Goal: Task Accomplishment & Management: Use online tool/utility

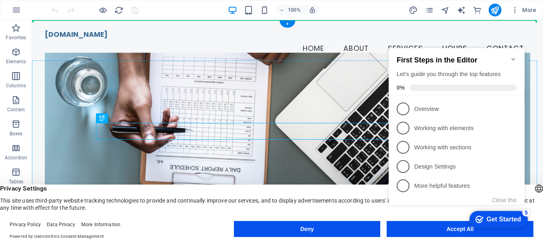
drag, startPoint x: 279, startPoint y: 123, endPoint x: 281, endPoint y: 106, distance: 16.6
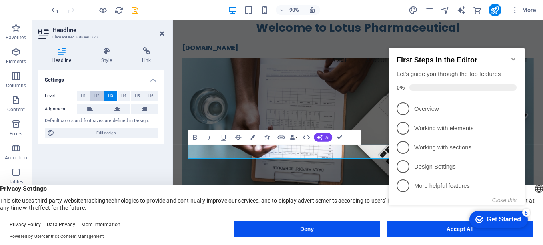
click at [94, 94] on button "H2" at bounding box center [96, 96] width 13 height 10
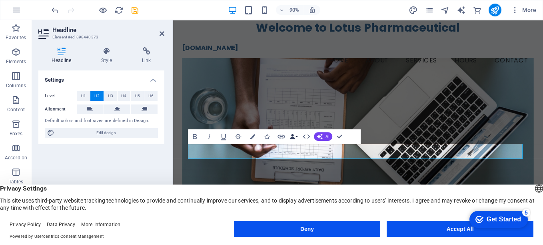
click at [296, 136] on button "Data Bindings" at bounding box center [294, 136] width 10 height 14
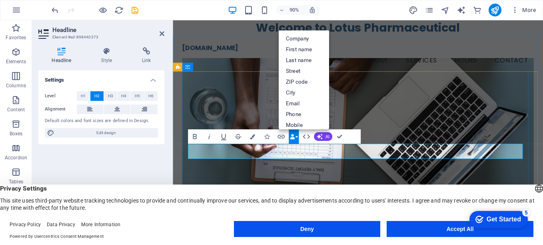
click at [417, 125] on figure at bounding box center [378, 170] width 391 height 215
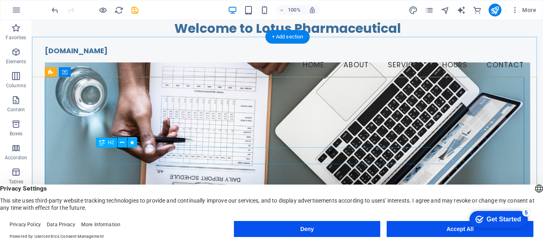
drag, startPoint x: 285, startPoint y: 147, endPoint x: 289, endPoint y: 96, distance: 51.3
click at [289, 96] on figure at bounding box center [288, 159] width 486 height 193
drag, startPoint x: 214, startPoint y: 147, endPoint x: 226, endPoint y: 126, distance: 24.6
click at [226, 126] on div "Your Trusted Partner in Health and Wellness Shop Now" at bounding box center [288, 233] width 486 height 297
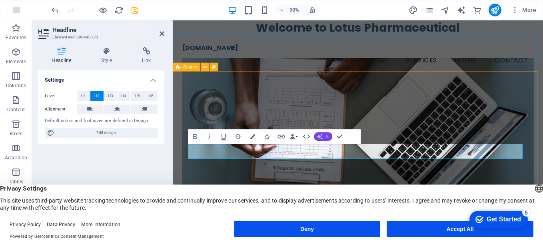
click at [329, 136] on span "AI" at bounding box center [327, 136] width 4 height 4
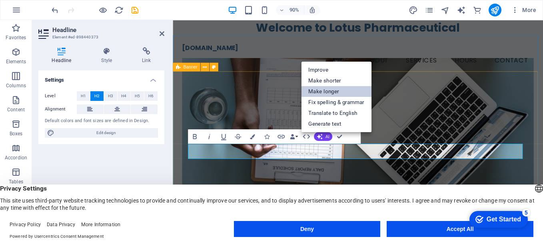
click at [323, 92] on link "Make longer" at bounding box center [336, 91] width 70 height 11
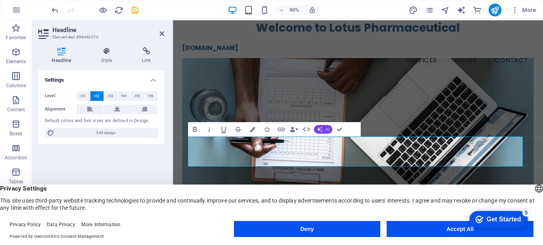
click at [330, 128] on button "AI" at bounding box center [323, 129] width 18 height 9
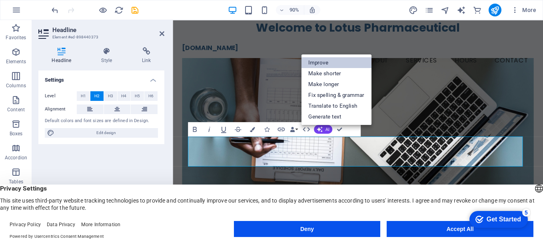
click at [321, 62] on link "Improve" at bounding box center [336, 62] width 70 height 11
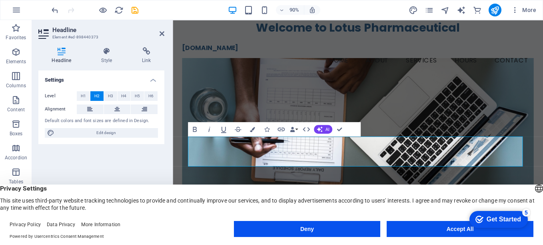
click at [396, 190] on span "Privacy Settings" at bounding box center [271, 188] width 543 height 8
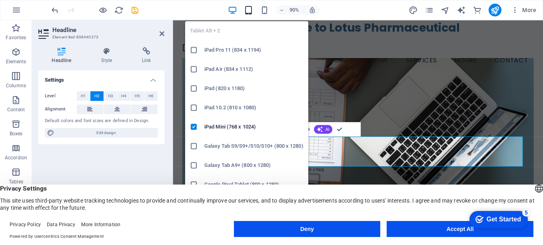
click at [245, 9] on icon "button" at bounding box center [248, 10] width 9 height 9
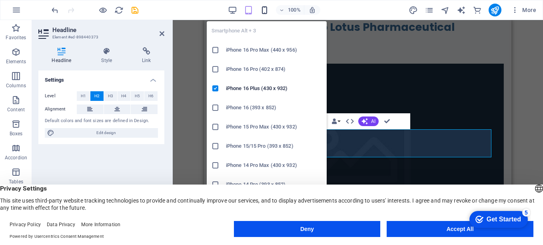
click at [264, 10] on icon "button" at bounding box center [264, 10] width 9 height 9
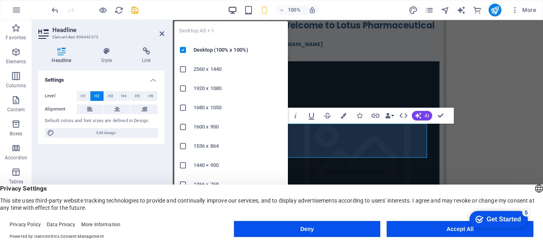
click at [230, 11] on icon "button" at bounding box center [232, 10] width 9 height 9
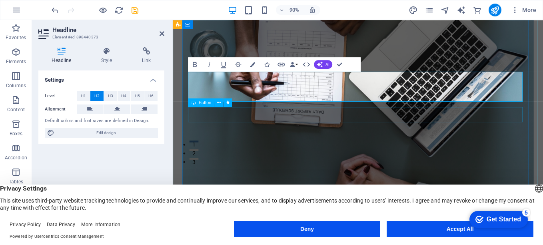
scroll to position [120, 0]
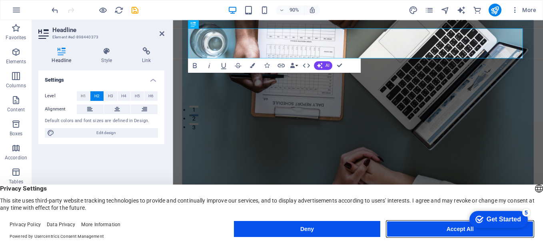
click at [441, 230] on button "Accept All" at bounding box center [460, 229] width 147 height 16
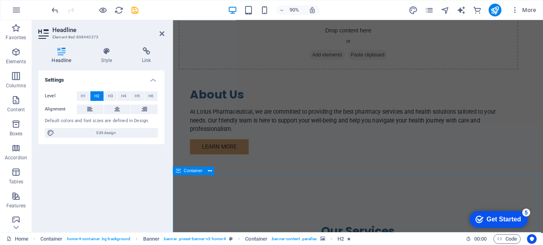
scroll to position [680, 0]
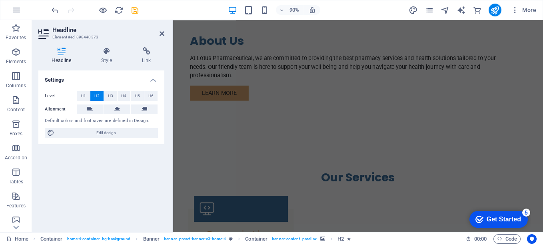
click at [496, 218] on div "Get Started" at bounding box center [504, 219] width 34 height 7
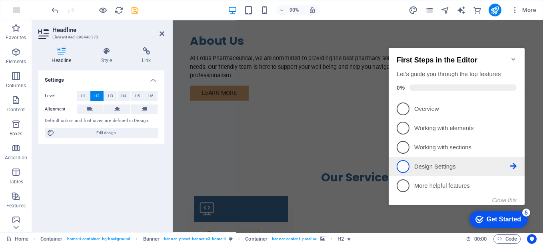
click at [434, 163] on p "Design Settings - incomplete" at bounding box center [462, 166] width 96 height 8
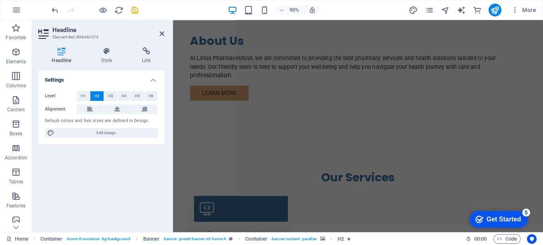
click at [496, 218] on div "Get Started" at bounding box center [504, 219] width 34 height 7
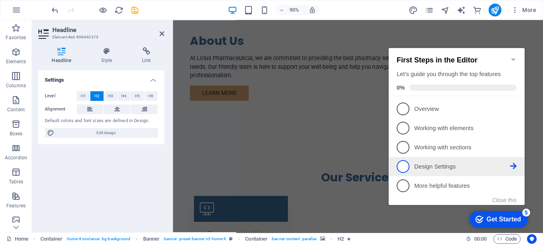
click at [451, 164] on p "Design Settings - incomplete" at bounding box center [462, 166] width 96 height 8
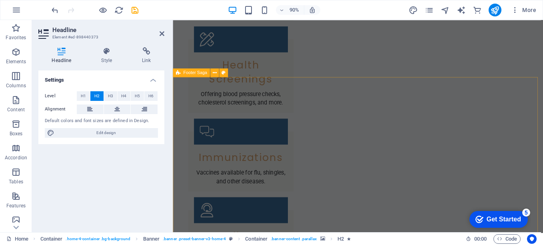
scroll to position [1203, 0]
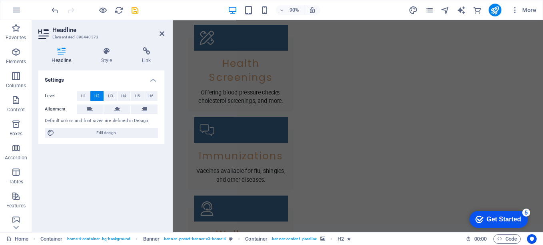
click at [497, 220] on div "Get Started" at bounding box center [504, 219] width 34 height 7
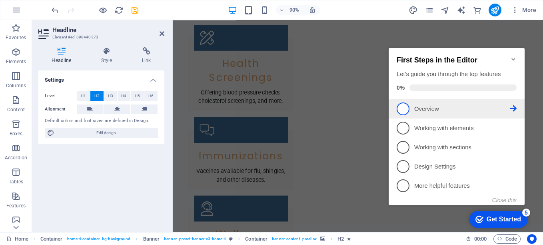
click at [416, 108] on p "Overview - incomplete" at bounding box center [462, 109] width 96 height 8
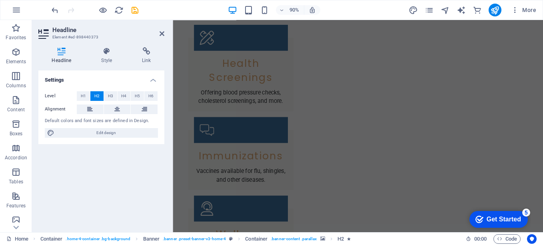
scroll to position [0, 0]
click at [497, 216] on div "Get Started" at bounding box center [504, 219] width 34 height 7
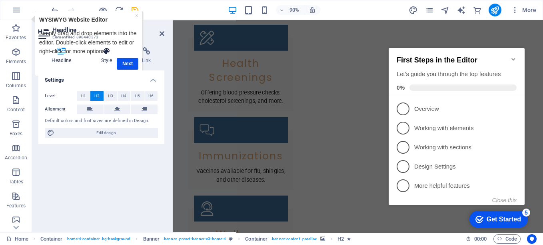
click at [126, 60] on h4 "Style" at bounding box center [108, 55] width 41 height 17
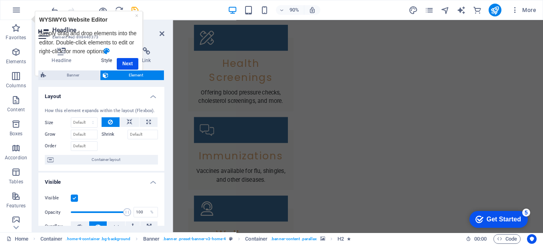
click at [126, 61] on h4 "Style" at bounding box center [108, 55] width 41 height 17
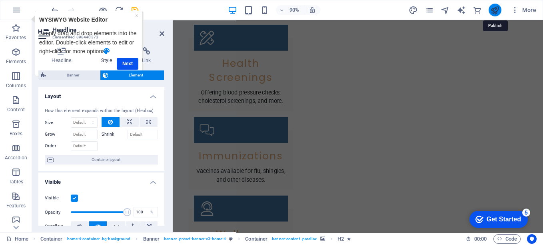
click at [495, 9] on icon "publish" at bounding box center [494, 10] width 9 height 9
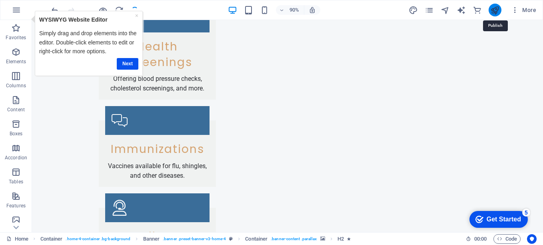
scroll to position [30, 0]
